Goal: Transaction & Acquisition: Obtain resource

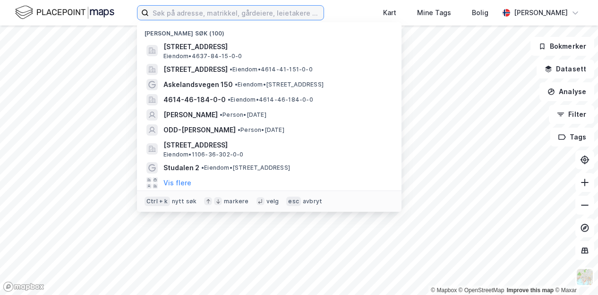
click at [236, 11] on input at bounding box center [236, 13] width 175 height 14
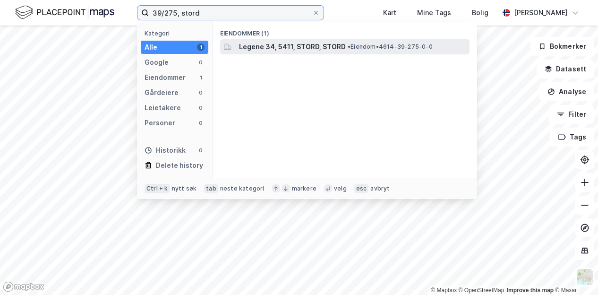
type input "39/275, stord"
click at [272, 48] on span "Legene 34, 5411, STORD, STORD" at bounding box center [292, 46] width 107 height 11
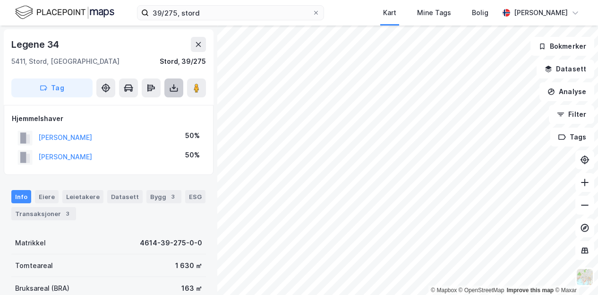
click at [169, 88] on icon at bounding box center [173, 87] width 9 height 9
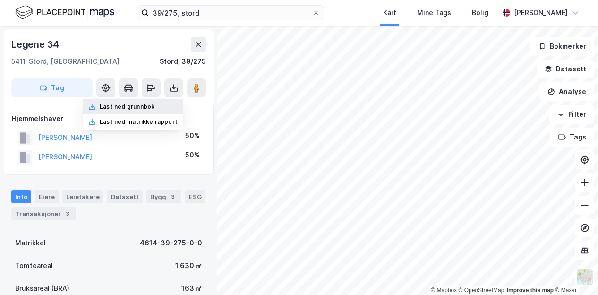
click at [162, 103] on div "Last ned grunnbok" at bounding box center [133, 106] width 101 height 15
